Goal: Transaction & Acquisition: Book appointment/travel/reservation

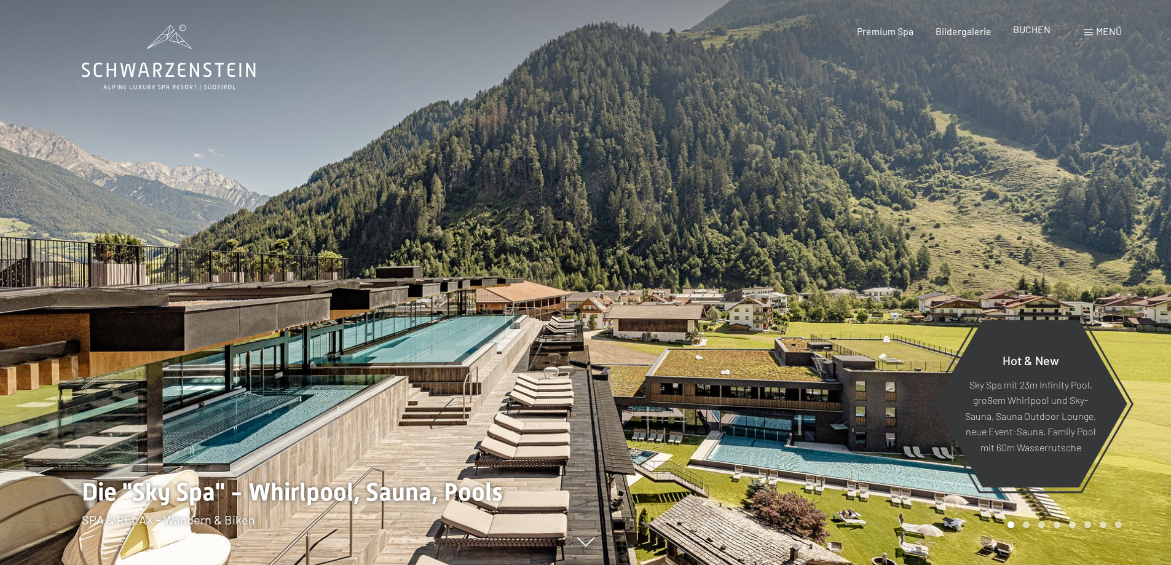
click at [1032, 28] on span "BUCHEN" at bounding box center [1031, 29] width 37 height 12
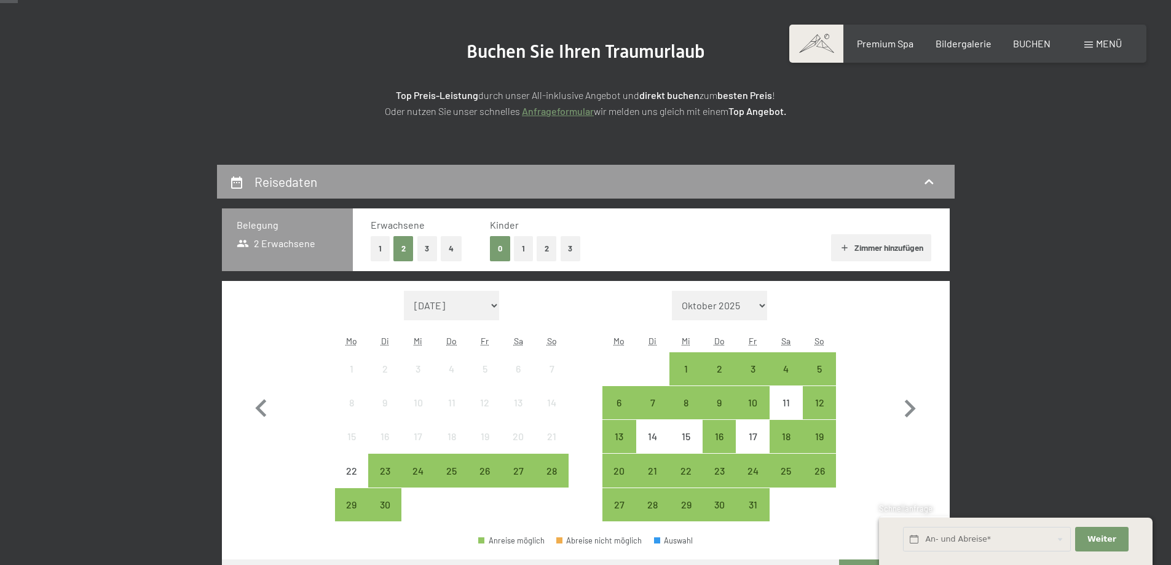
scroll to position [144, 0]
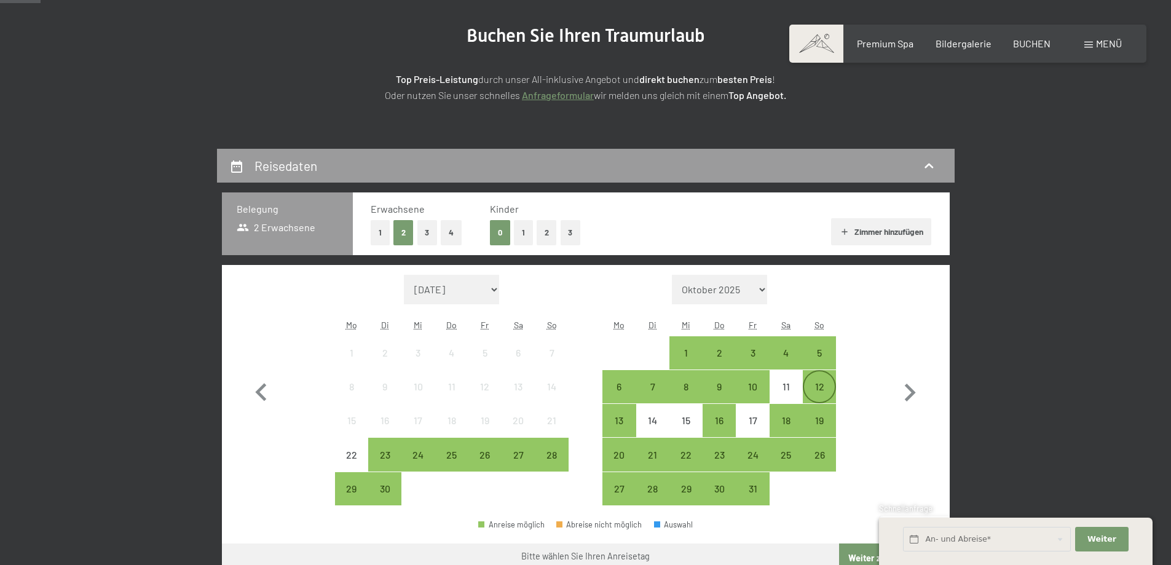
click at [822, 383] on div "12" at bounding box center [819, 397] width 31 height 31
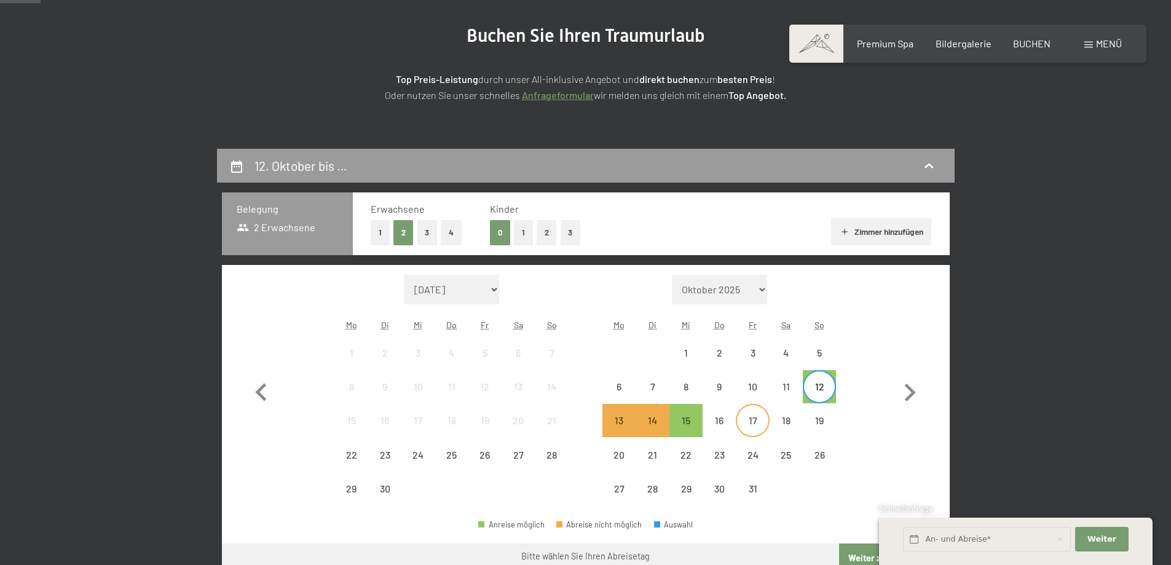
click at [752, 417] on div "17" at bounding box center [752, 430] width 31 height 31
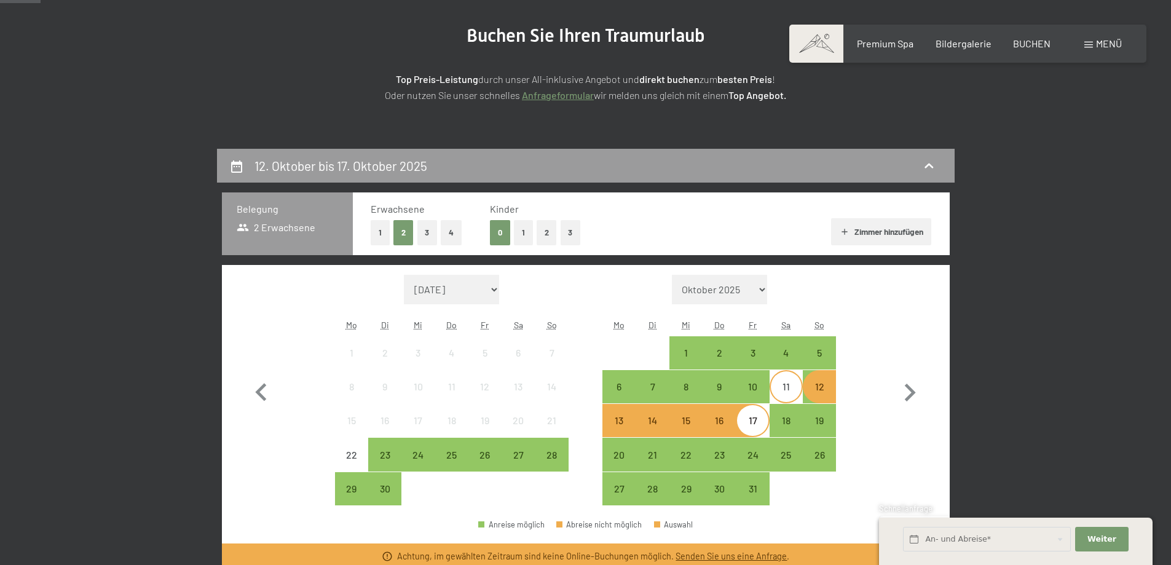
click at [785, 391] on div "11" at bounding box center [786, 397] width 31 height 31
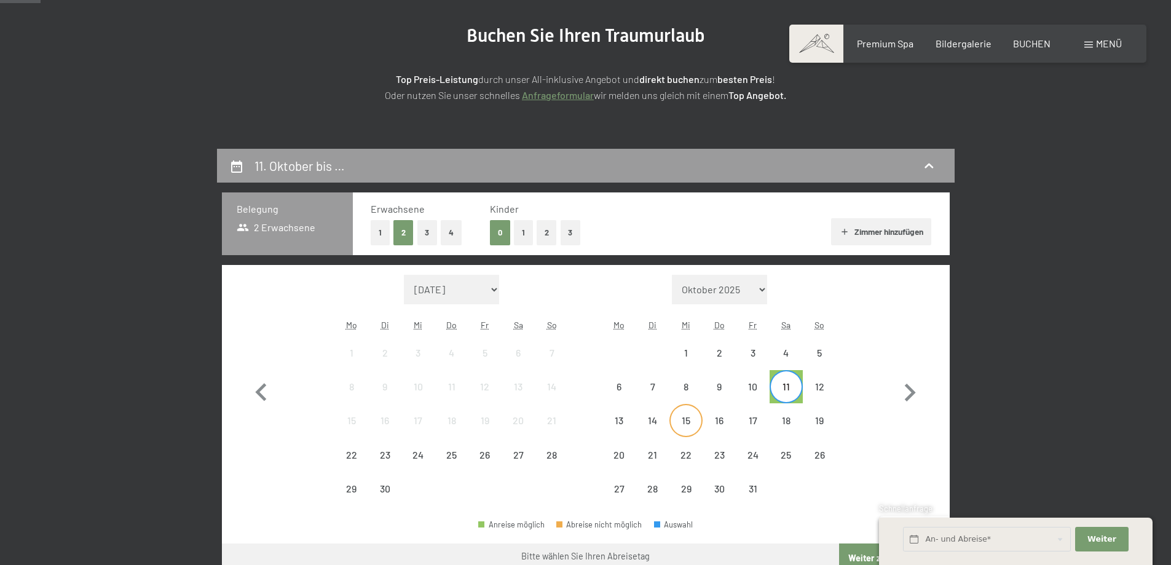
click at [683, 418] on div "15" at bounding box center [685, 430] width 31 height 31
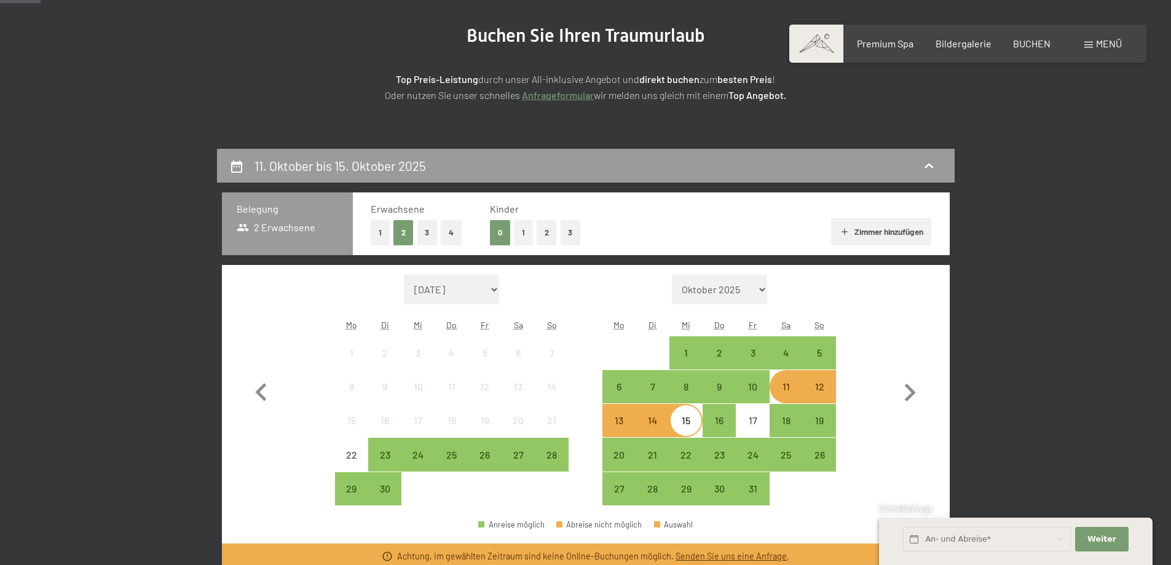
click at [825, 387] on div "12" at bounding box center [819, 397] width 31 height 31
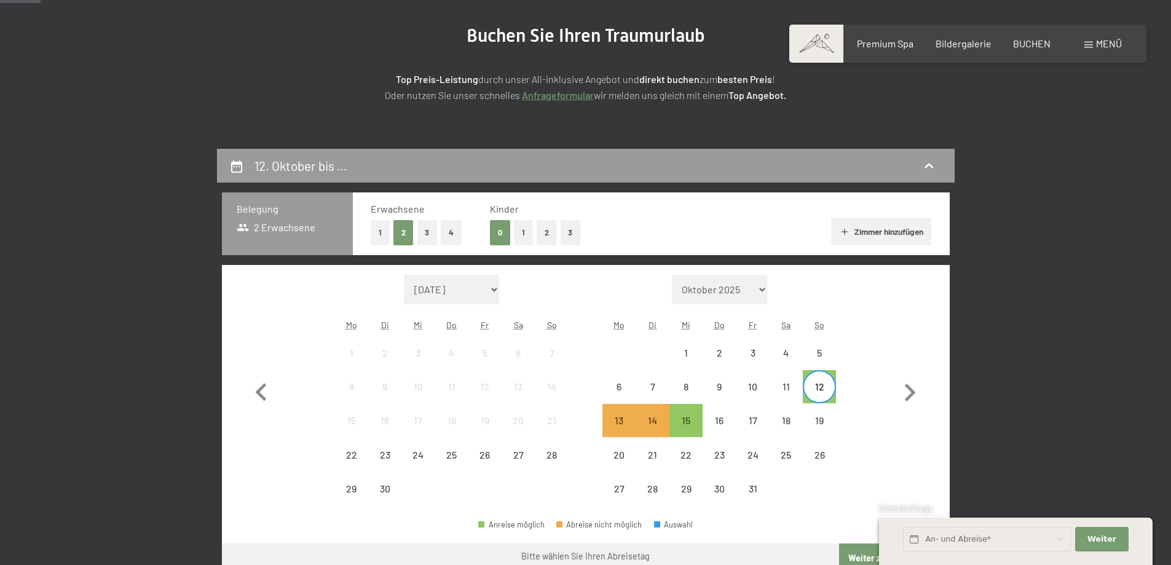
click at [851, 550] on button "Weiter zu „Zimmer“" at bounding box center [894, 557] width 110 height 29
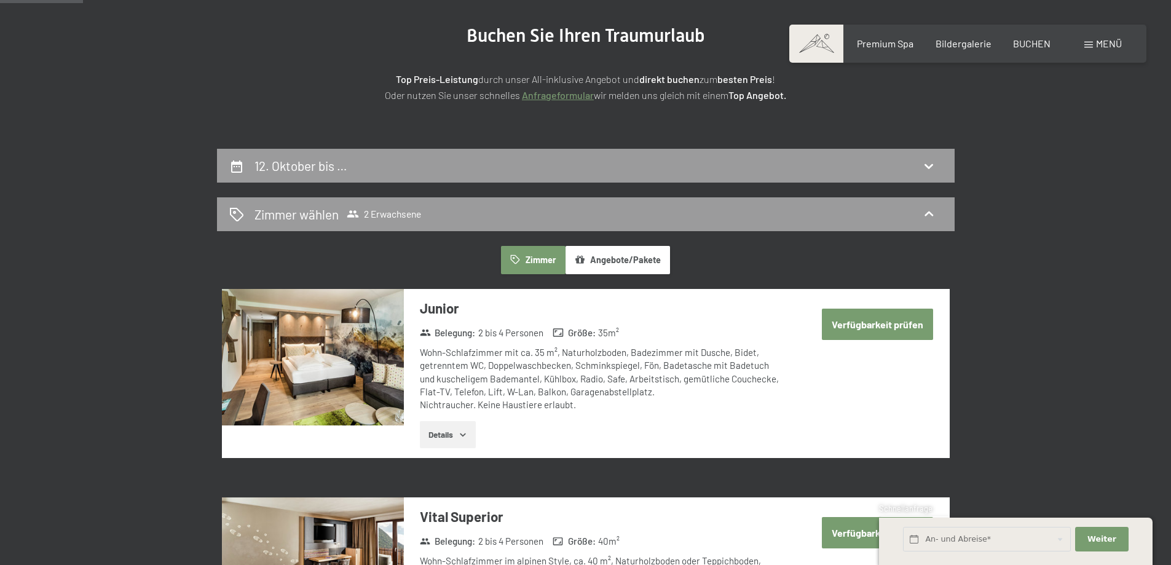
scroll to position [293, 0]
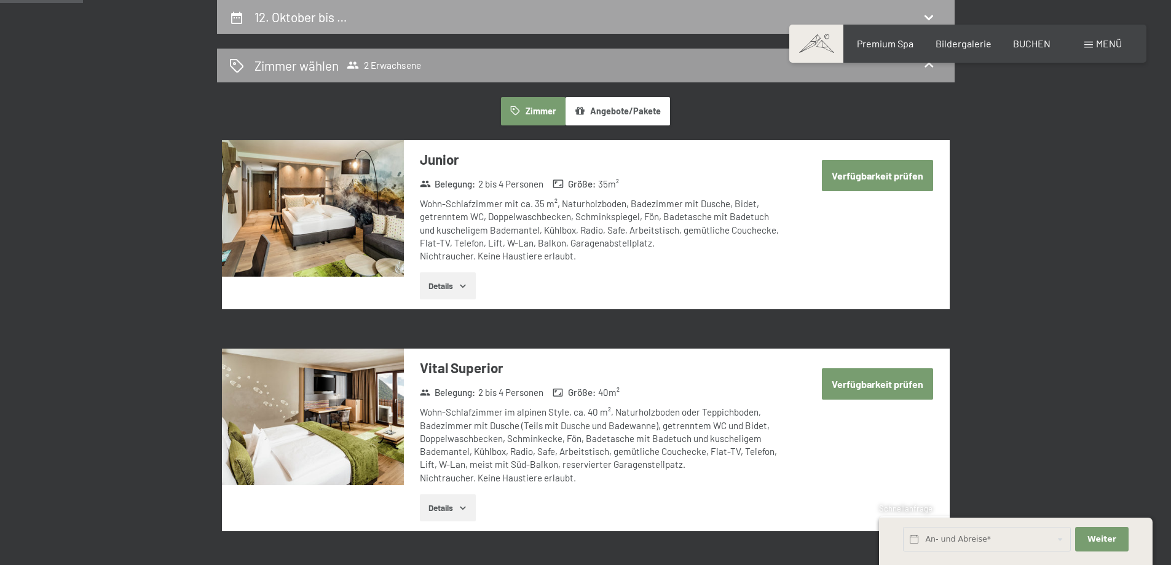
click at [348, 16] on div "12. Oktober bis …" at bounding box center [303, 17] width 98 height 18
